Goal: Find specific fact: Find contact information

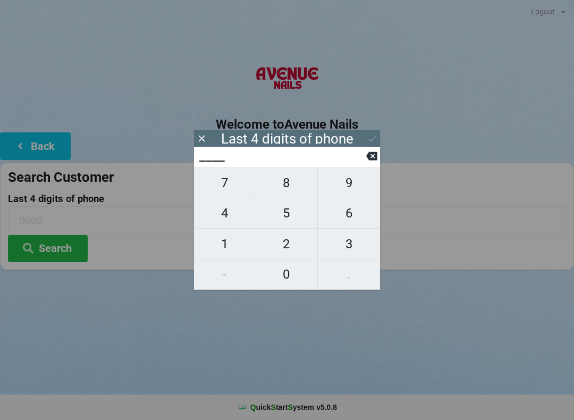
click at [281, 221] on span "5" at bounding box center [287, 213] width 62 height 22
type input "5___"
click at [227, 192] on span "7" at bounding box center [225, 183] width 62 height 22
type input "57__"
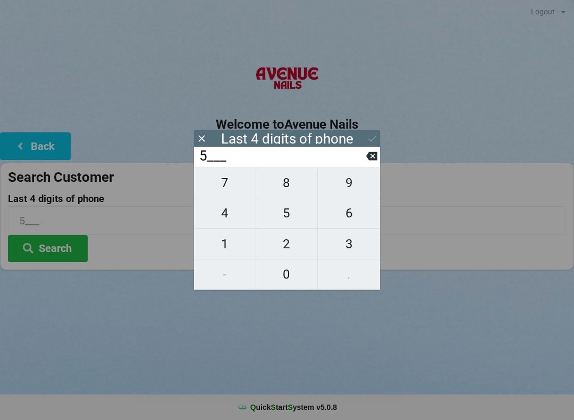
type input "57__"
click at [268, 211] on span "5" at bounding box center [287, 213] width 62 height 22
type input "575_"
click at [334, 248] on span "3" at bounding box center [349, 244] width 62 height 22
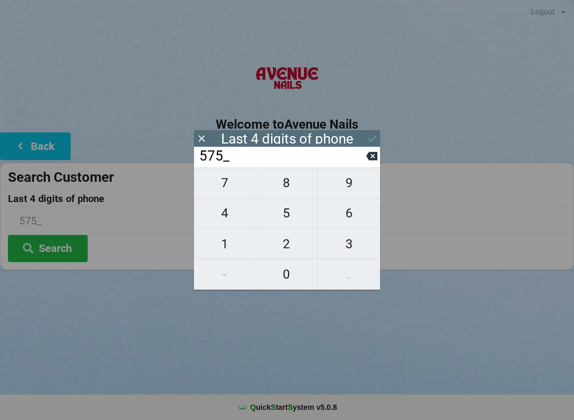
type input "5753"
click at [371, 137] on icon at bounding box center [372, 138] width 11 height 11
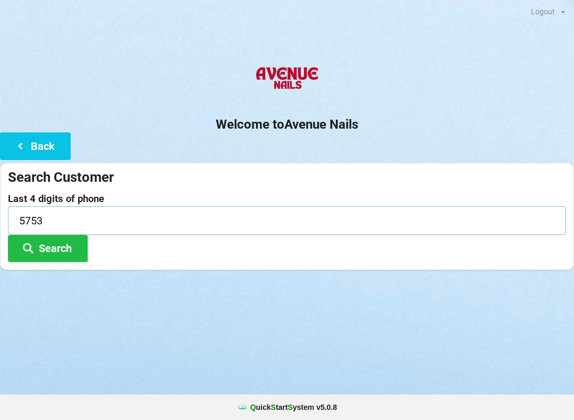
click at [57, 231] on input "5753" at bounding box center [287, 220] width 558 height 28
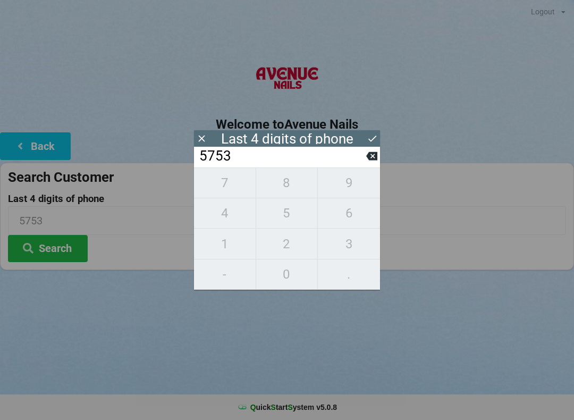
click at [62, 243] on button "Search" at bounding box center [48, 248] width 80 height 27
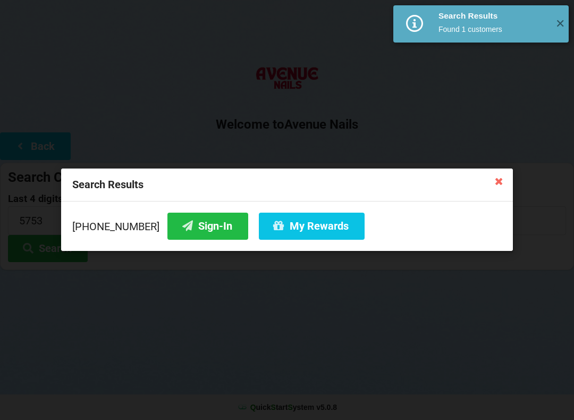
click at [51, 247] on div "Search Results [PHONE_NUMBER] Sign-In My Rewards" at bounding box center [287, 210] width 574 height 420
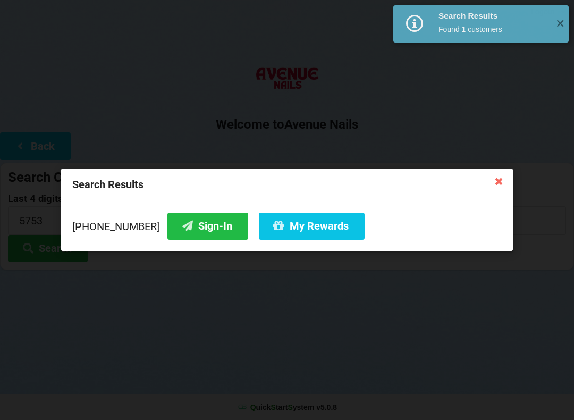
click at [180, 227] on button "Sign-In" at bounding box center [207, 226] width 81 height 27
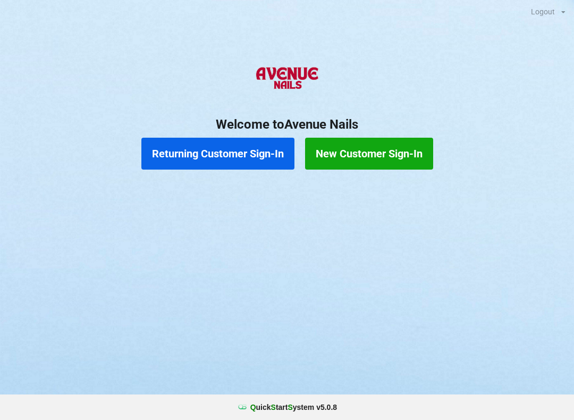
click at [251, 145] on button "Returning Customer Sign-In" at bounding box center [217, 154] width 153 height 32
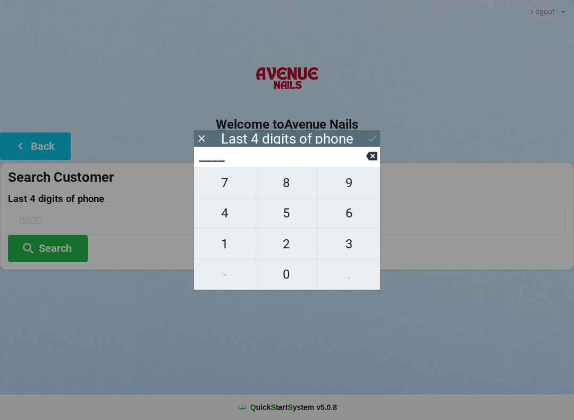
click at [355, 221] on span "6" at bounding box center [349, 213] width 62 height 22
type input "6___"
click at [356, 252] on span "3" at bounding box center [349, 244] width 62 height 22
type input "63__"
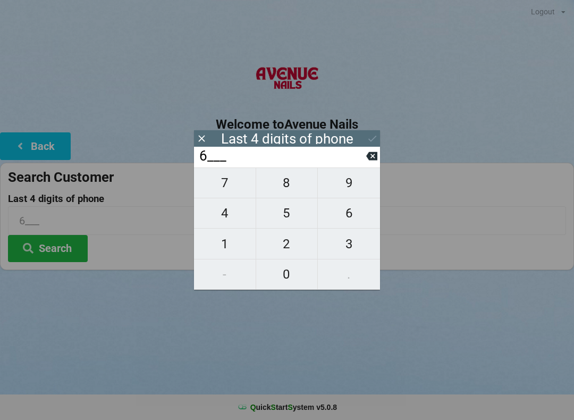
type input "63__"
click at [232, 184] on span "7" at bounding box center [225, 183] width 62 height 22
type input "637_"
click at [292, 187] on span "8" at bounding box center [287, 183] width 62 height 22
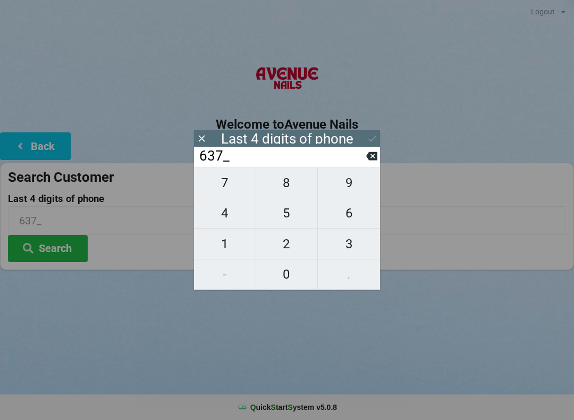
type input "6378"
click at [72, 242] on button "Search" at bounding box center [48, 248] width 80 height 27
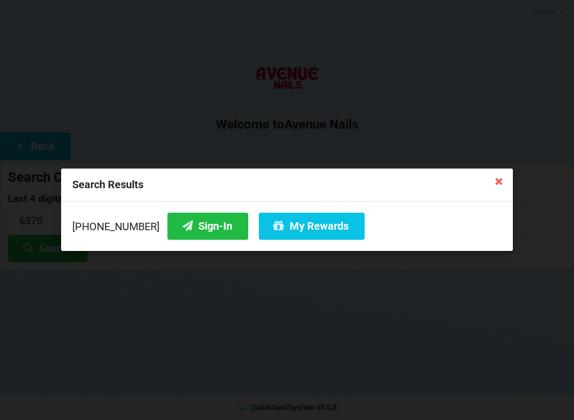
click at [188, 229] on button "Sign-In" at bounding box center [207, 226] width 81 height 27
